Goal: Information Seeking & Learning: Learn about a topic

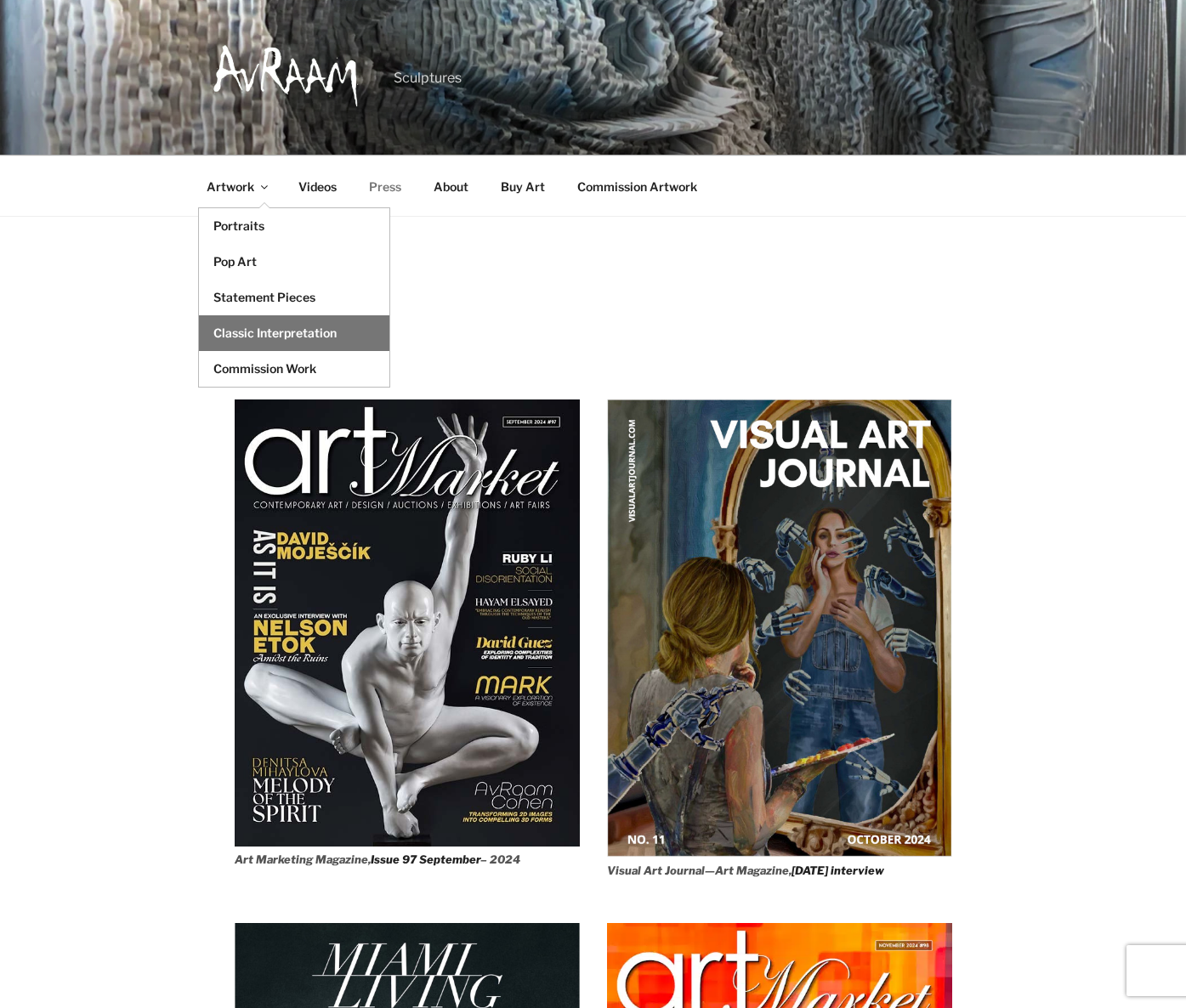
click at [255, 332] on link "Classic Interpretation" at bounding box center [294, 333] width 191 height 35
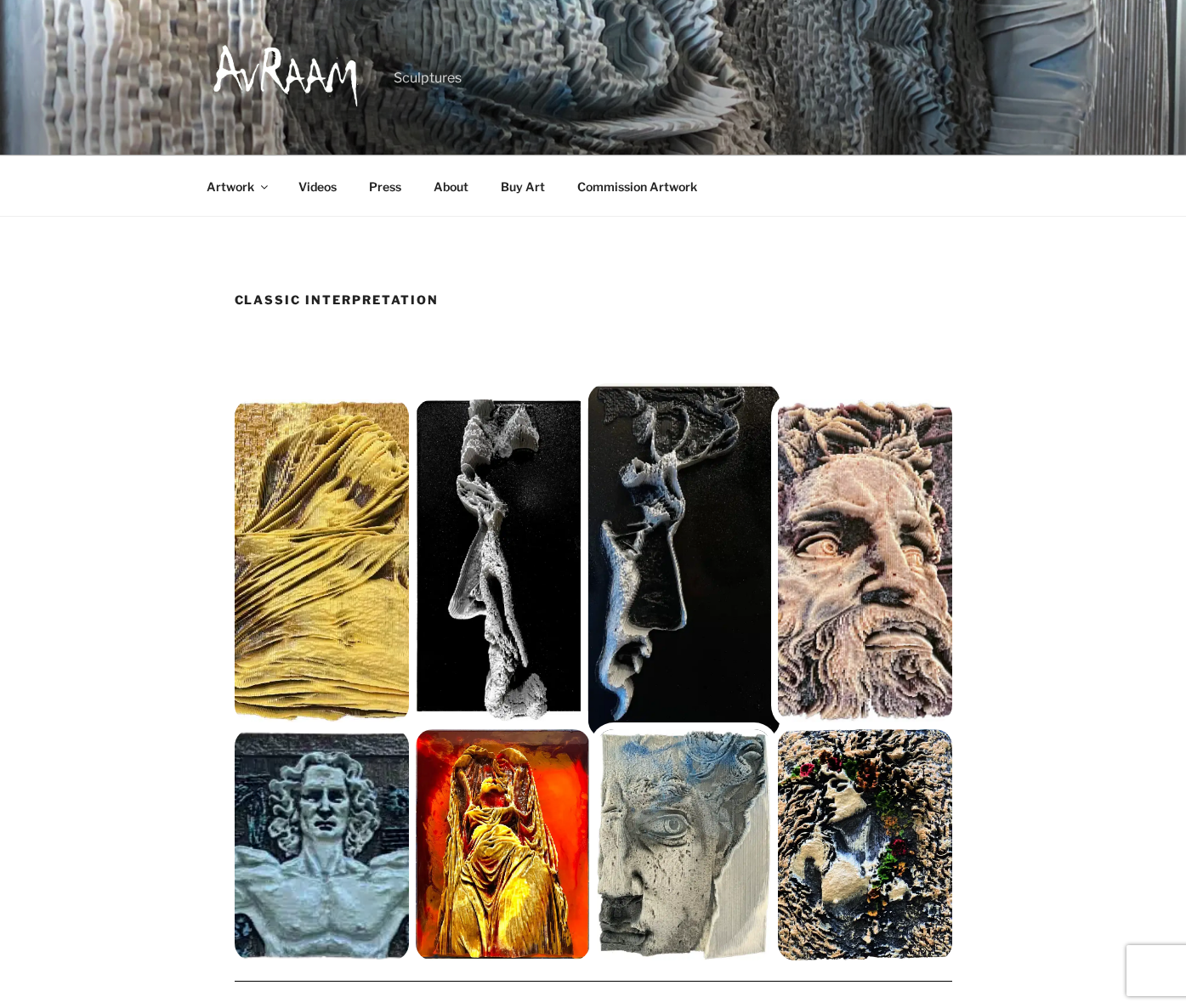
click at [725, 589] on img at bounding box center [684, 561] width 193 height 356
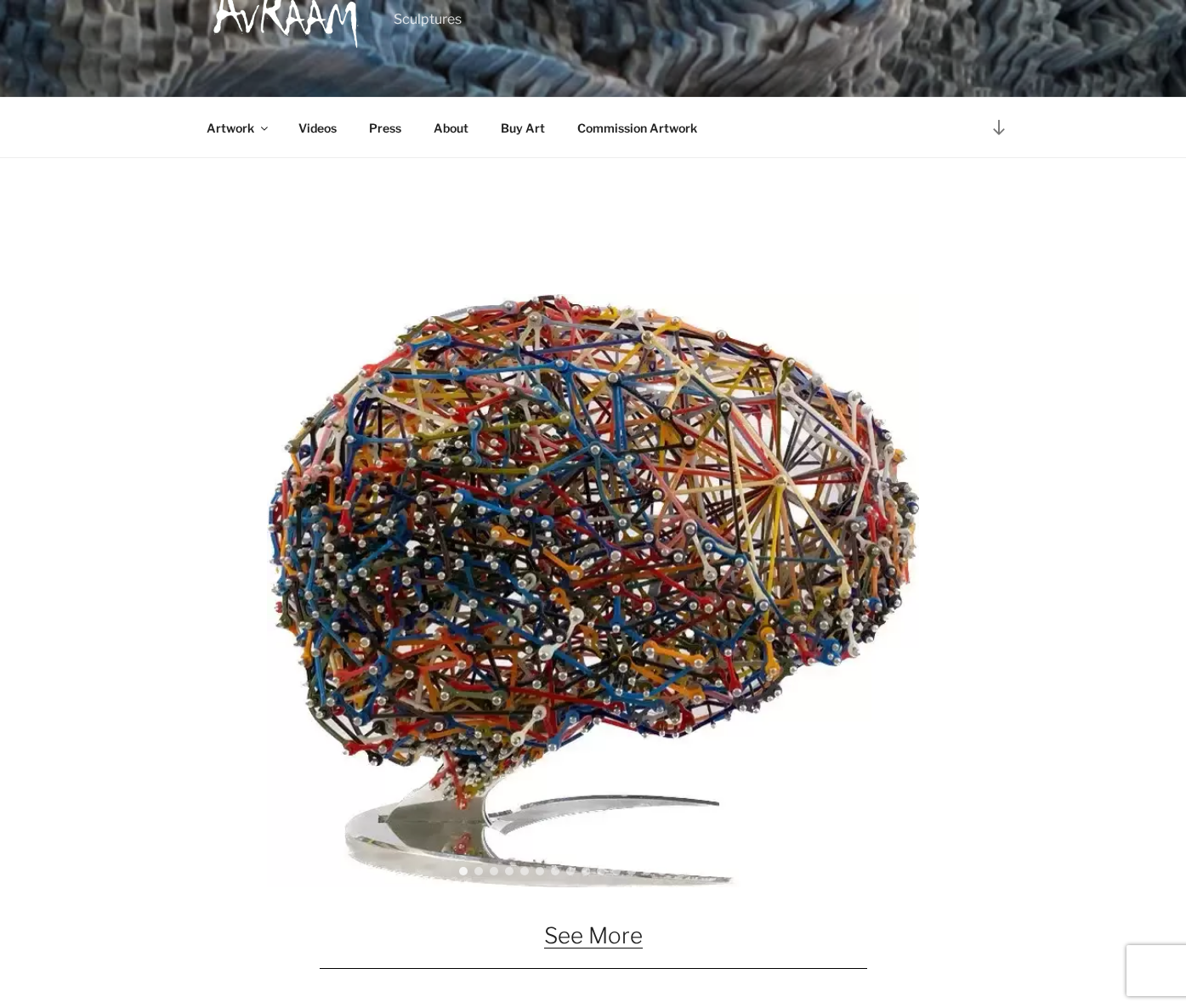
click at [584, 932] on link "See More" at bounding box center [593, 935] width 98 height 27
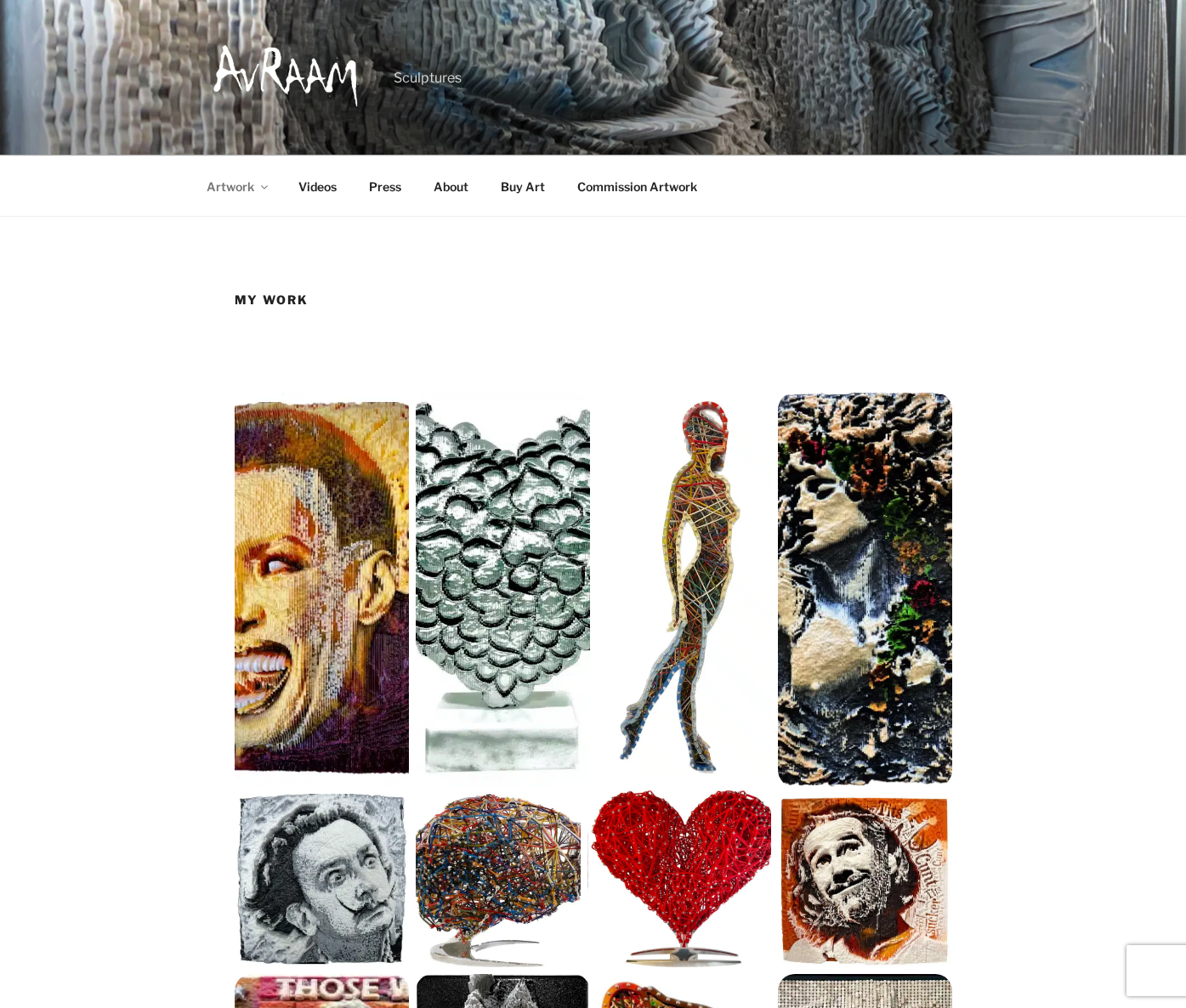
click at [665, 867] on img at bounding box center [684, 880] width 193 height 191
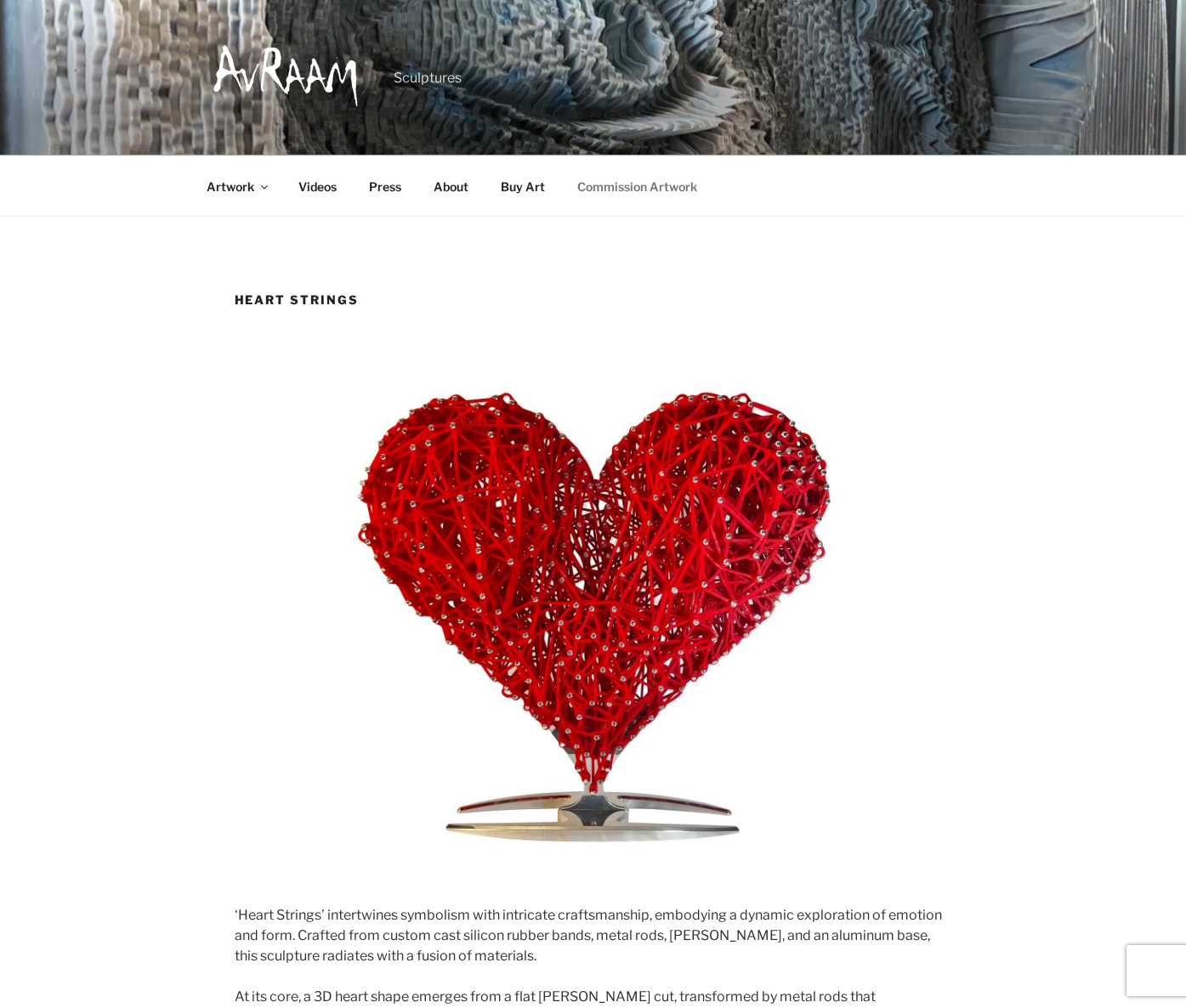
click at [620, 193] on link "Commission Artwork" at bounding box center [638, 187] width 149 height 41
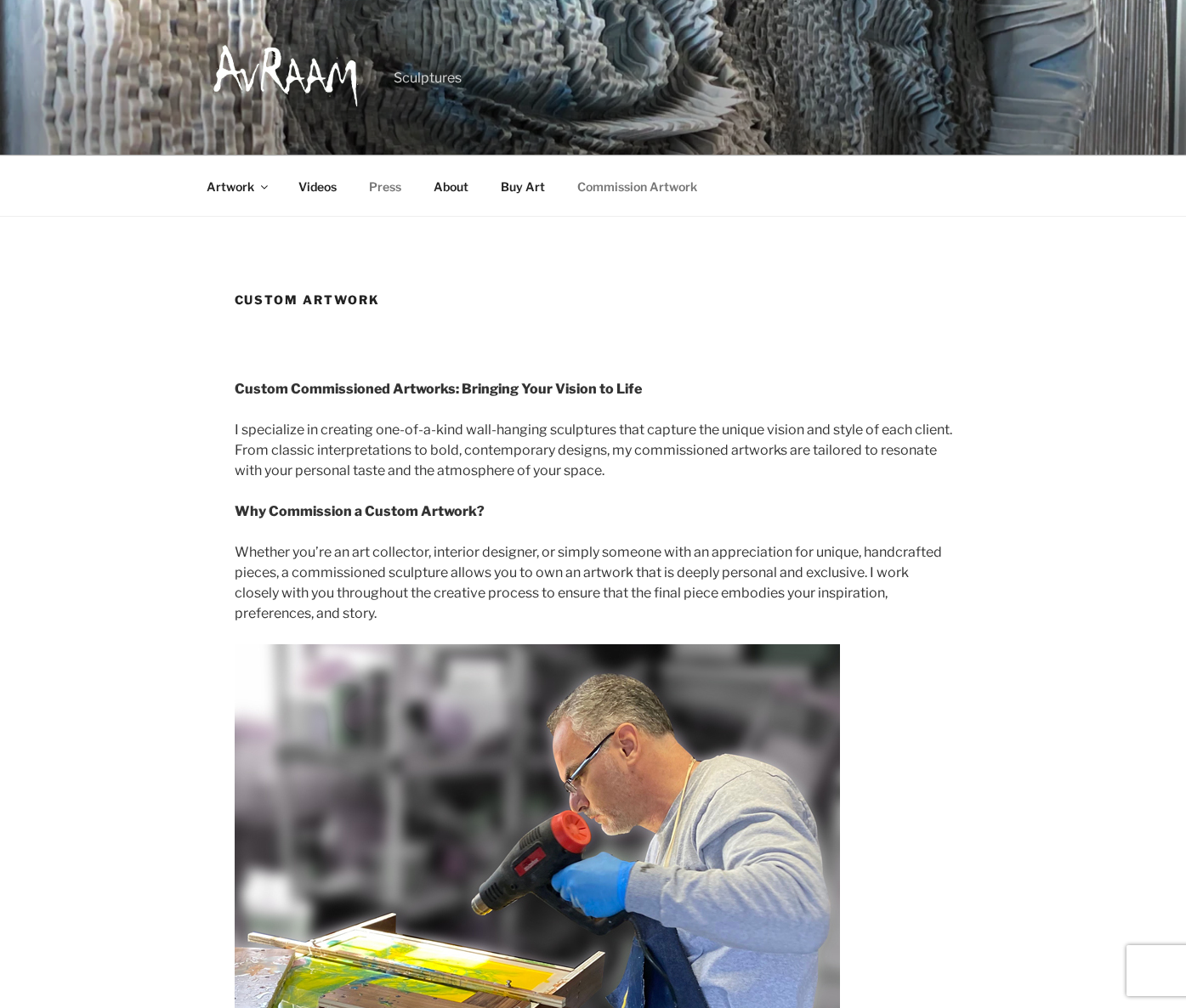
click at [385, 186] on link "Press" at bounding box center [385, 187] width 62 height 41
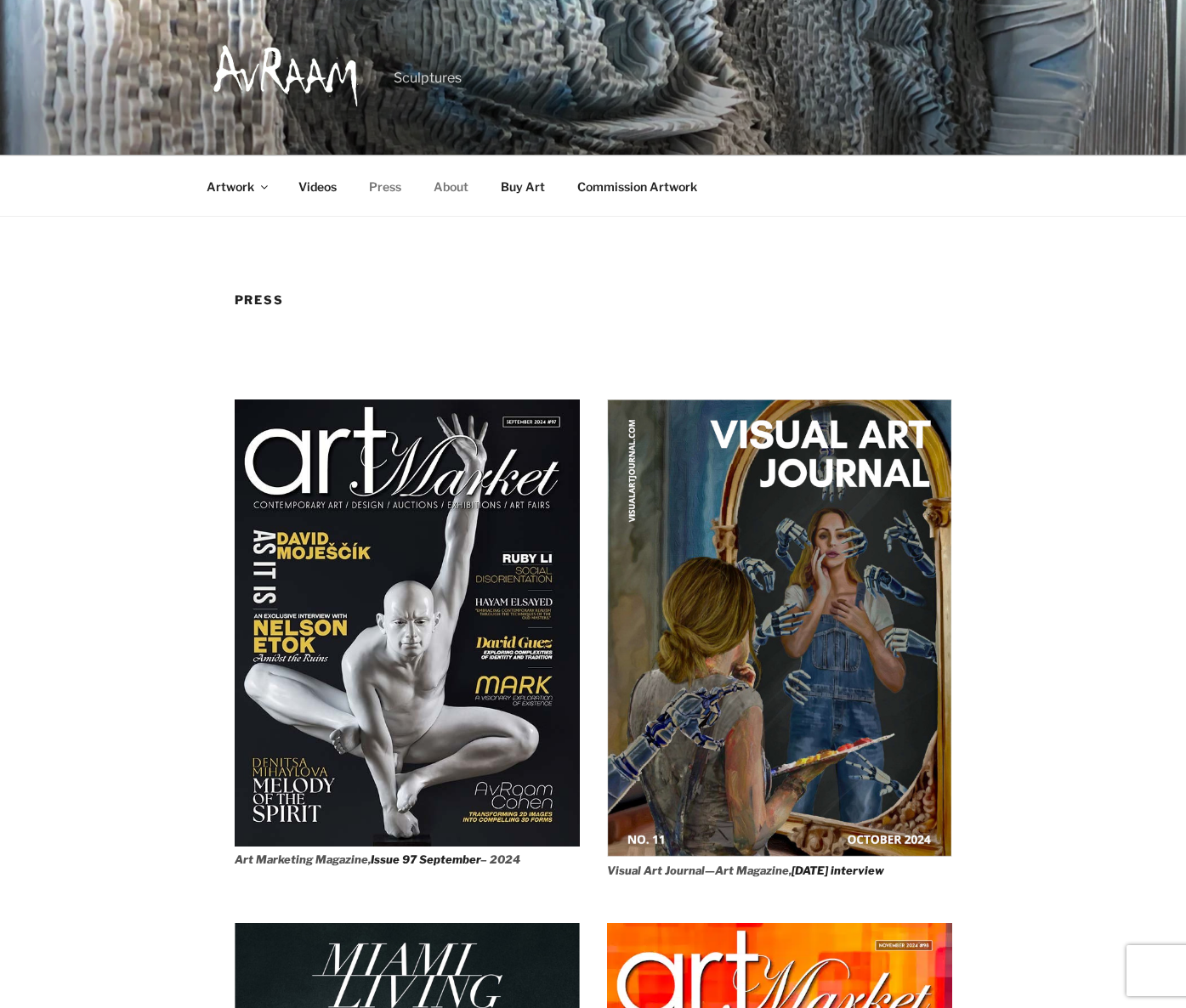
click at [440, 193] on link "About" at bounding box center [452, 187] width 65 height 41
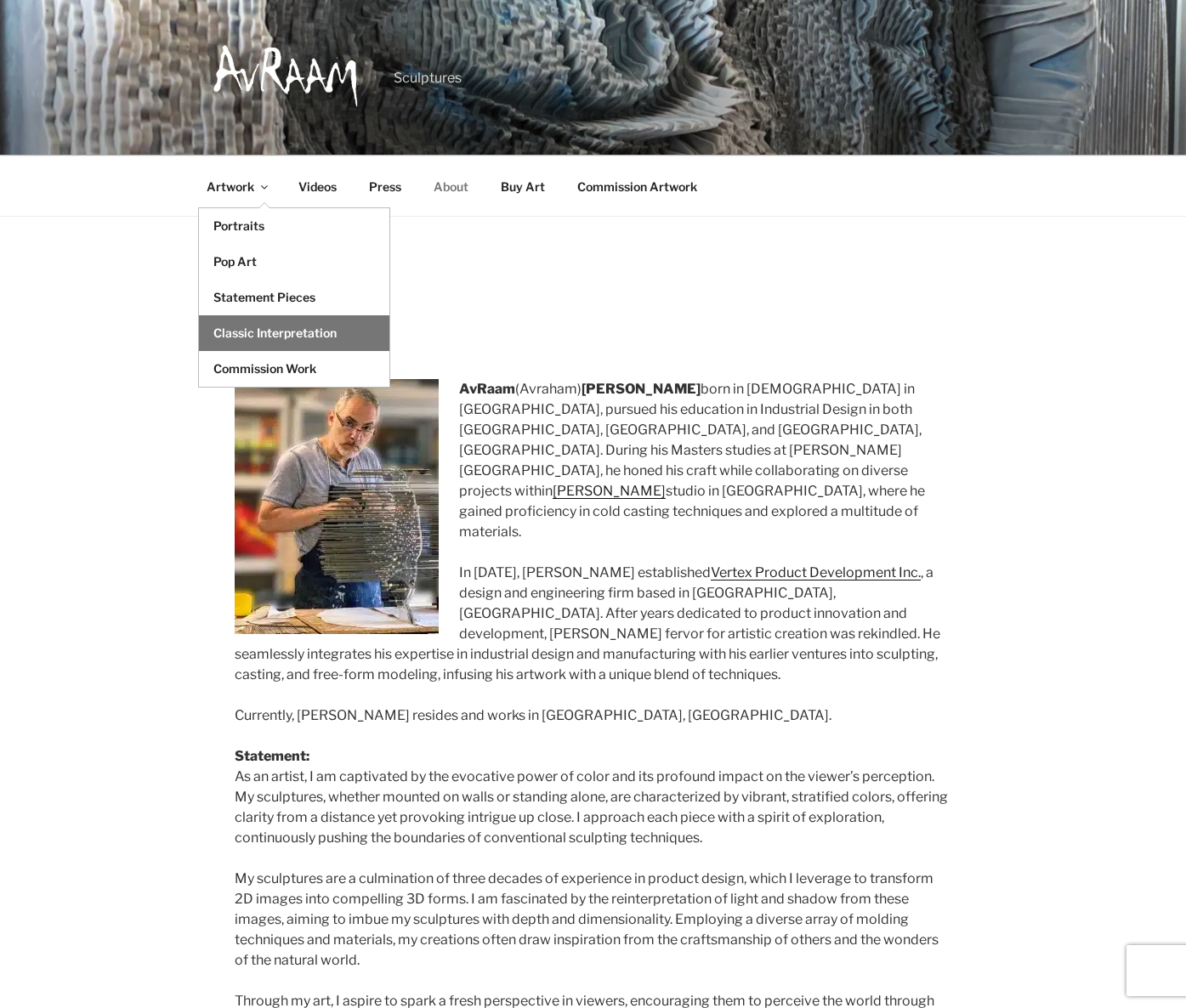
click at [236, 328] on link "Classic Interpretation" at bounding box center [294, 333] width 191 height 35
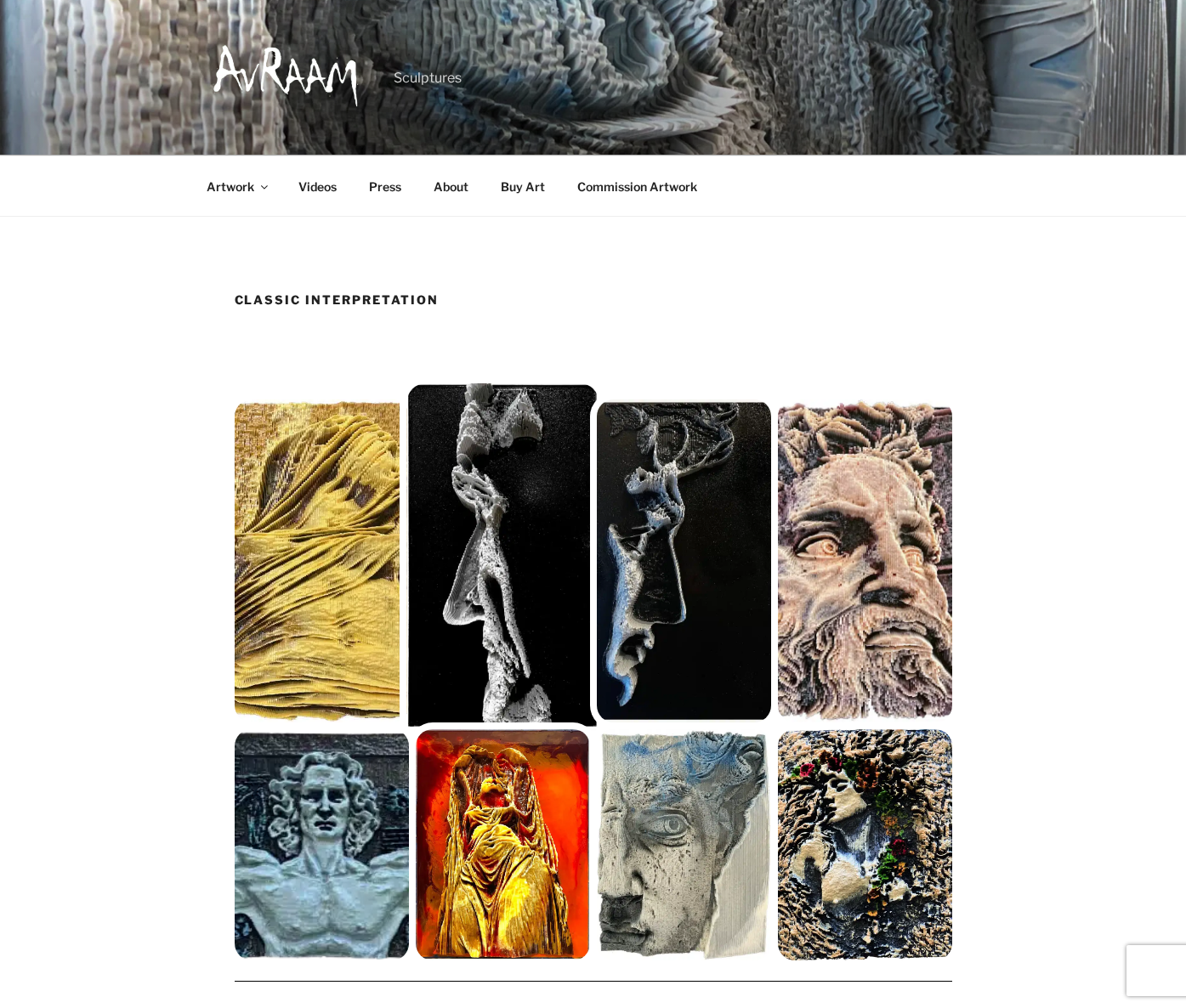
click at [543, 531] on img at bounding box center [503, 561] width 193 height 356
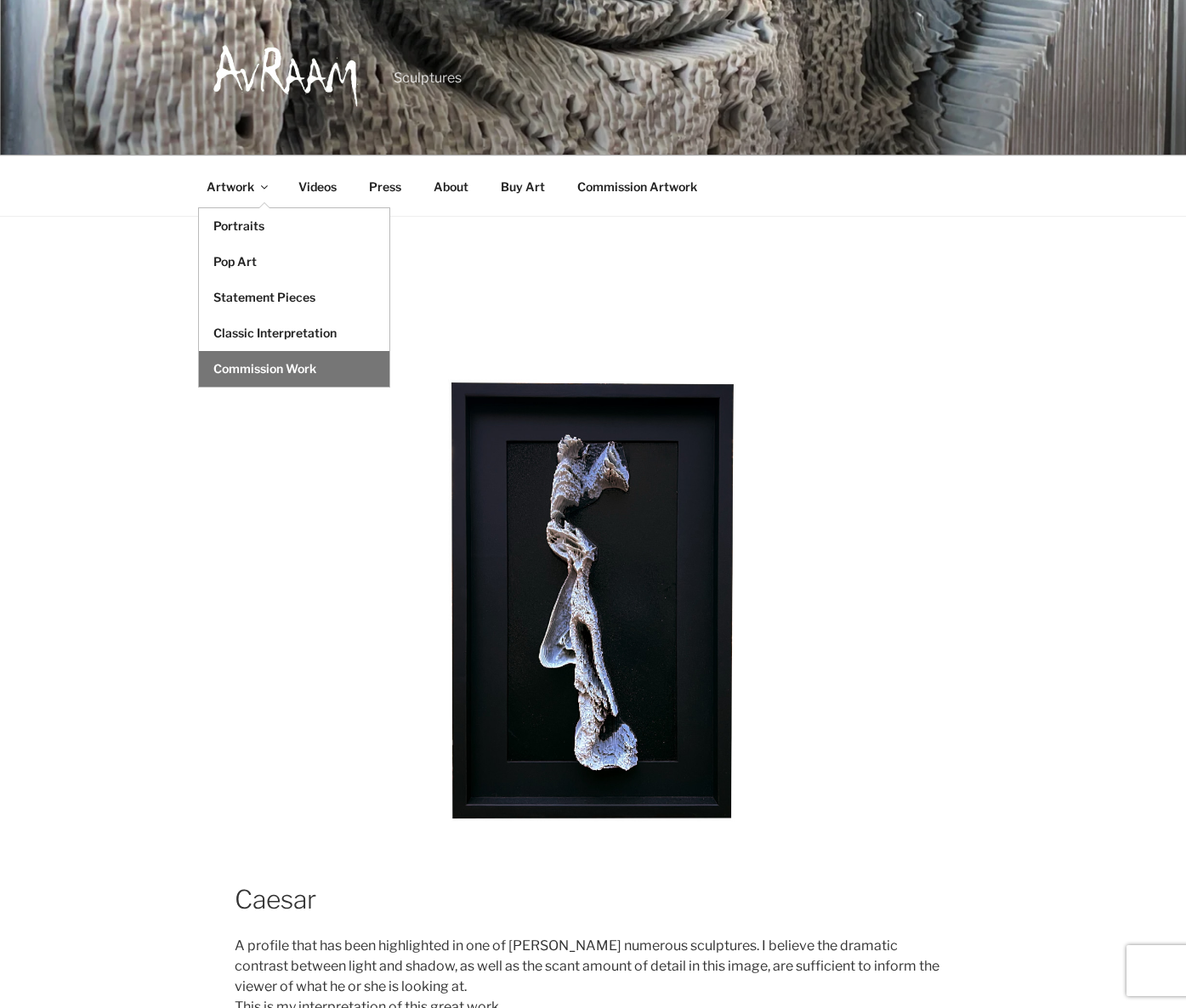
click at [240, 367] on link "Commission Work" at bounding box center [294, 368] width 191 height 35
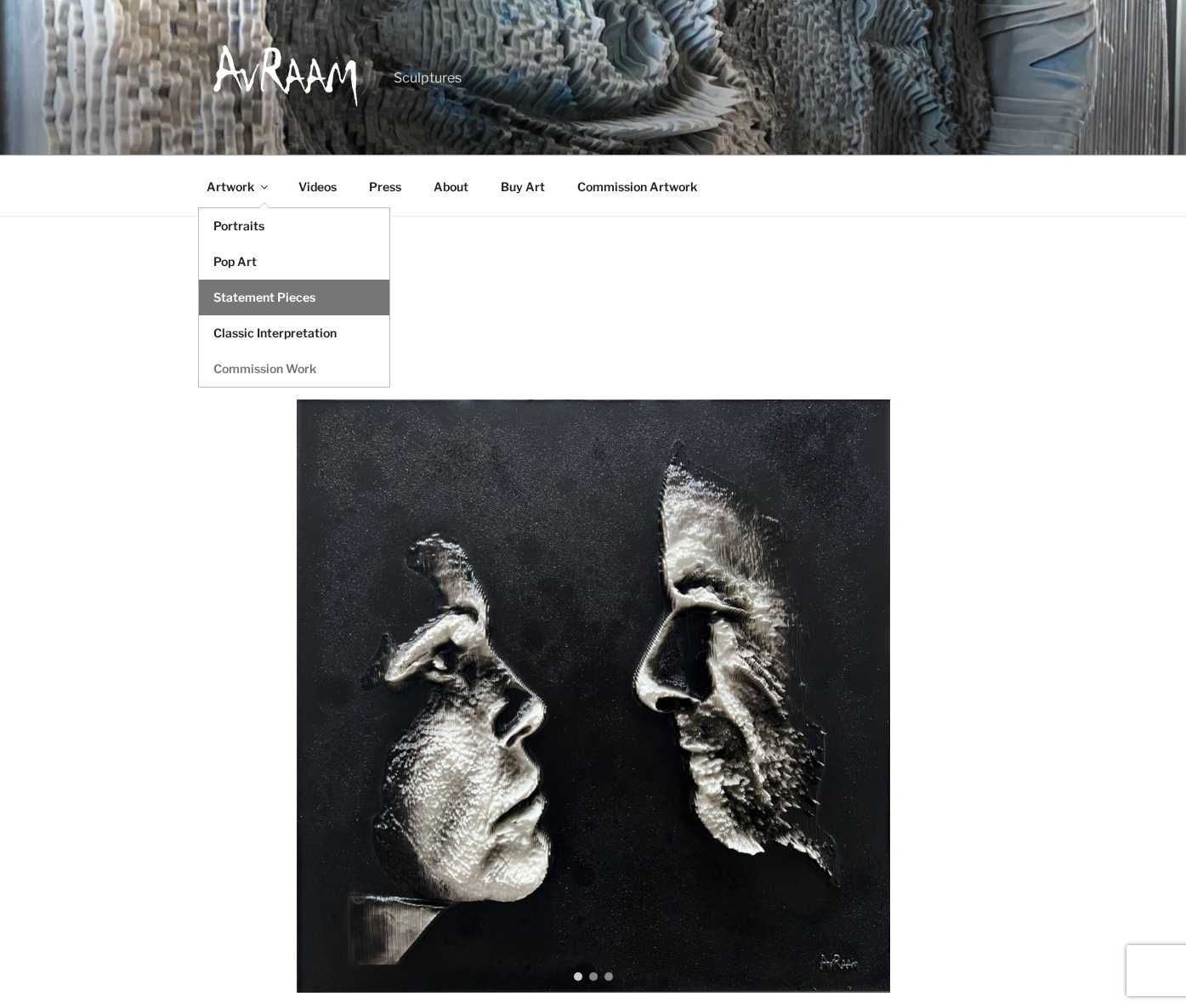
click at [250, 300] on link "Statement Pieces" at bounding box center [294, 298] width 191 height 35
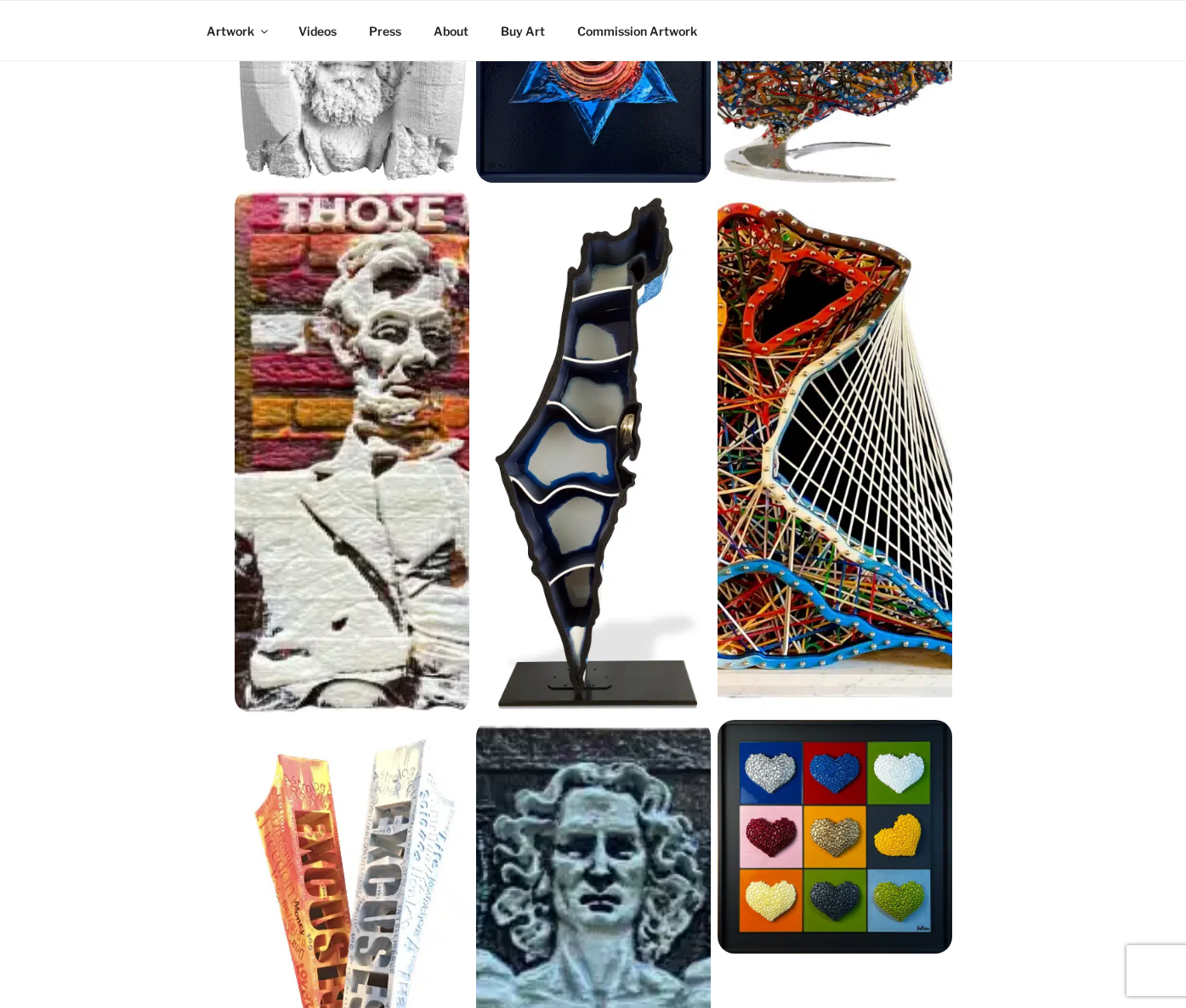
scroll to position [992, 0]
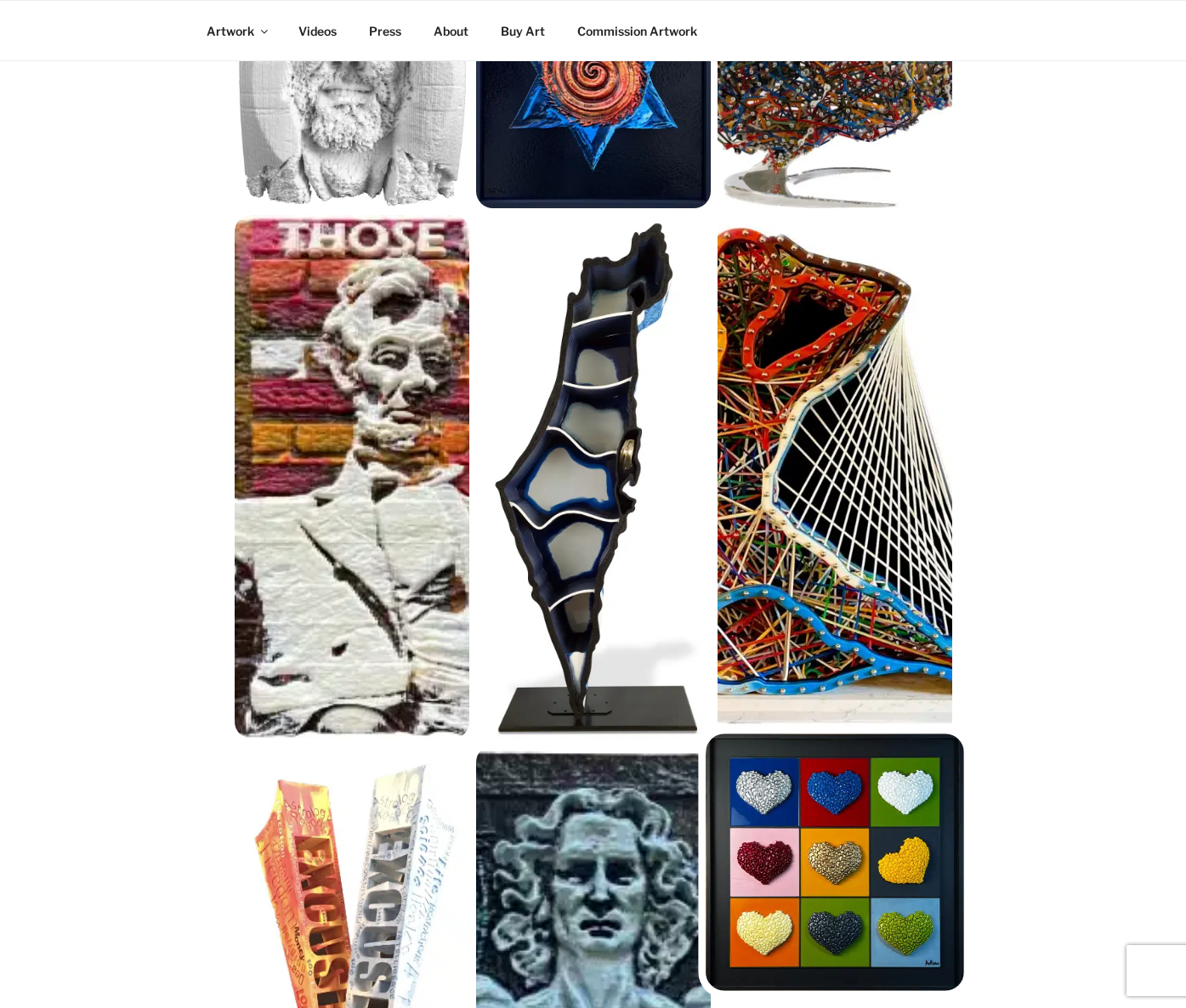
click at [845, 792] on img at bounding box center [834, 863] width 258 height 257
